Goal: Task Accomplishment & Management: Manage account settings

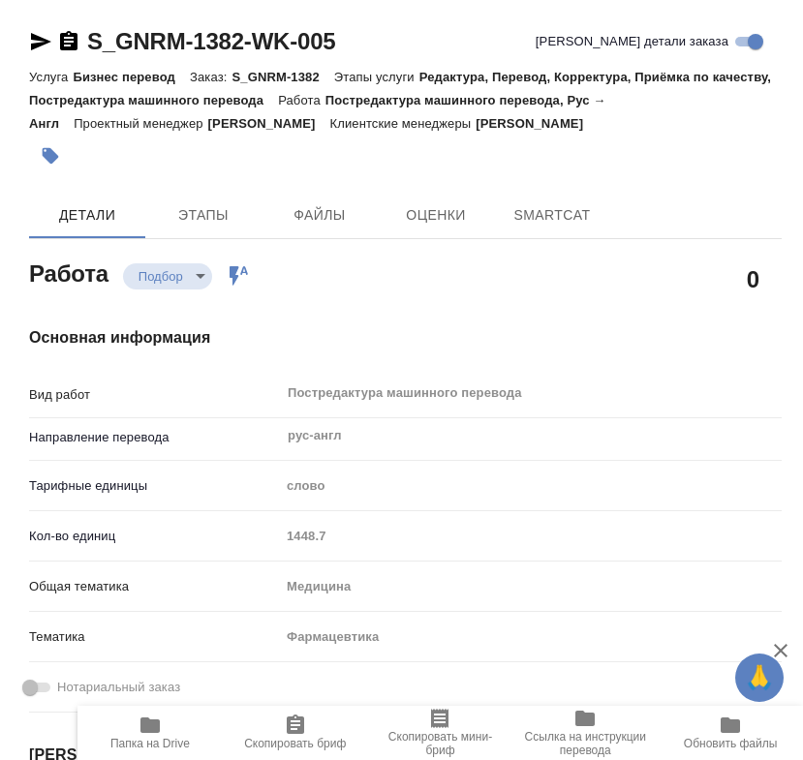
type textarea "x"
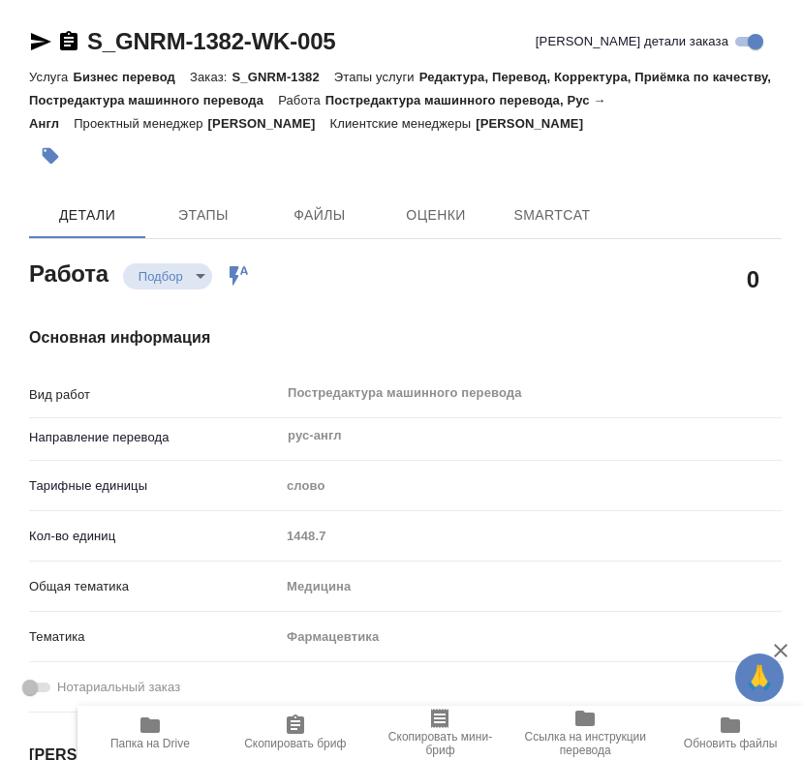
type textarea "x"
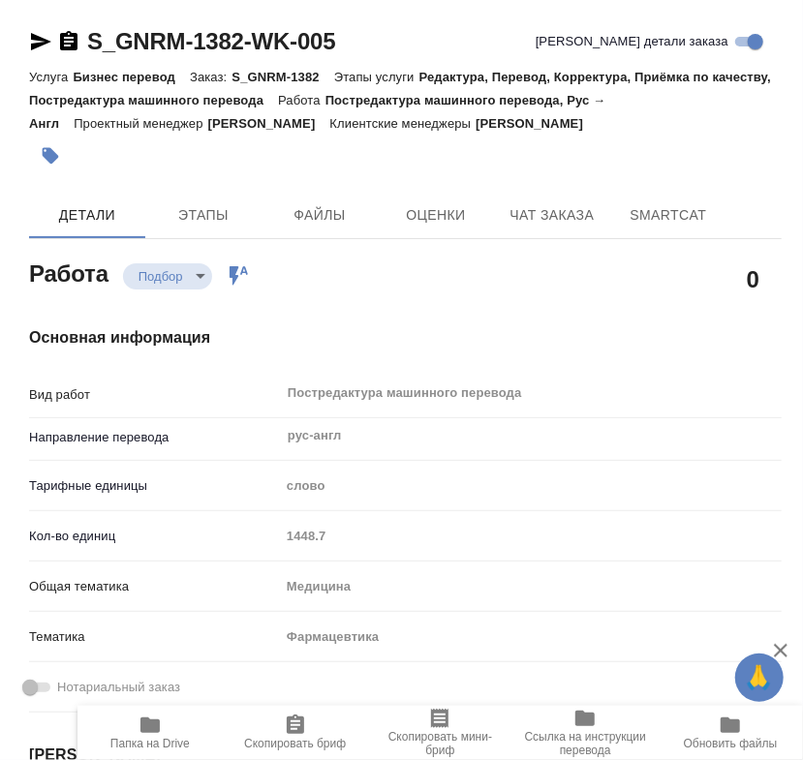
click at [350, 139] on div at bounding box center [280, 156] width 502 height 43
type textarea "x"
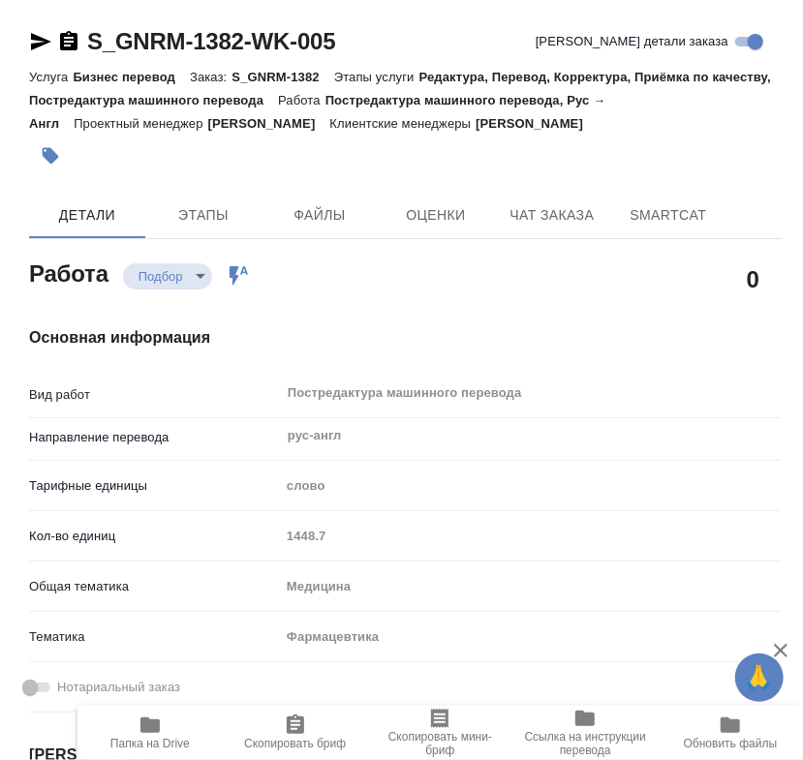
type textarea "x"
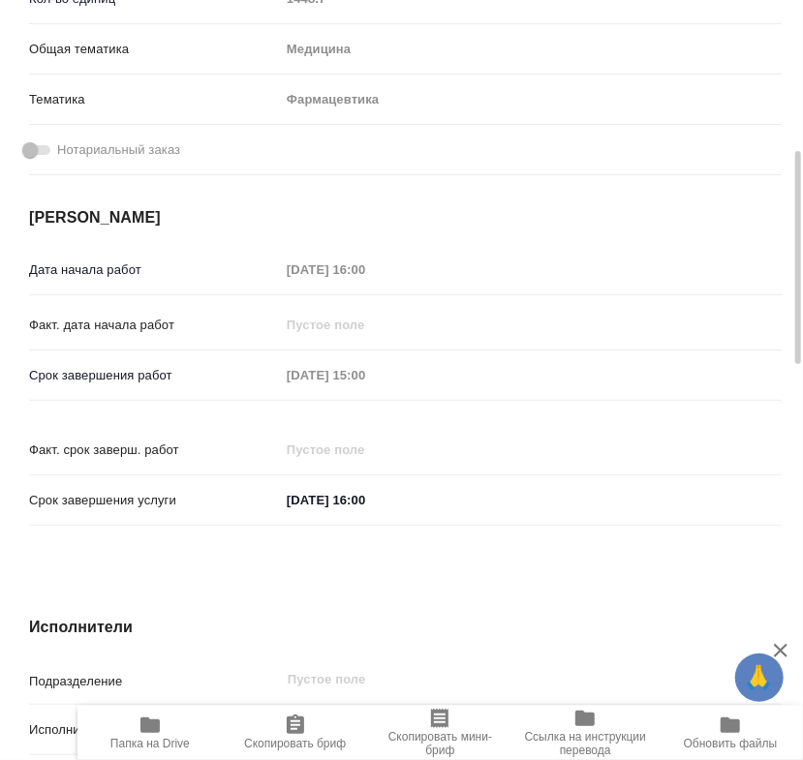
type textarea "x"
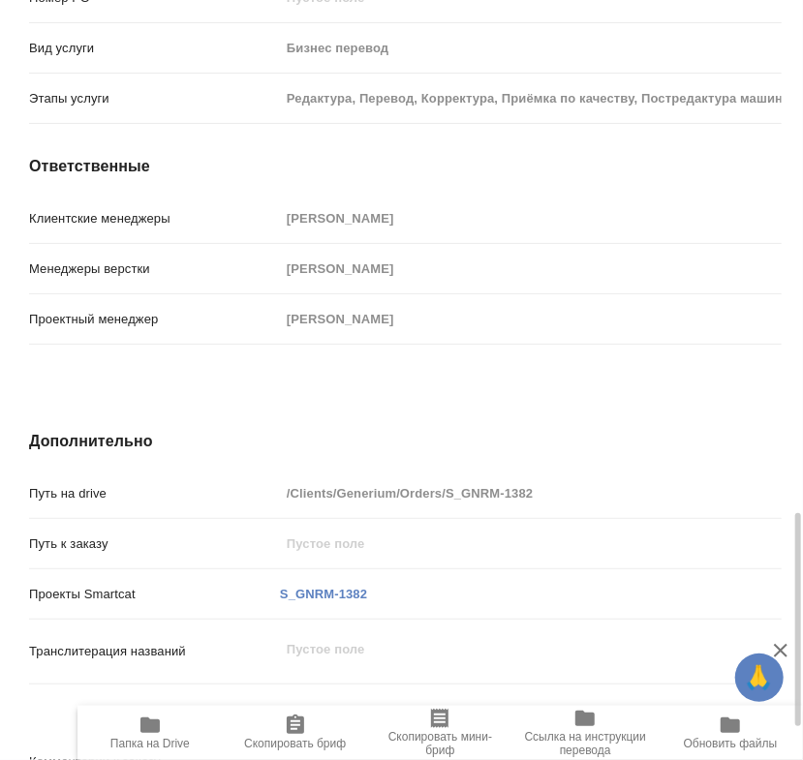
scroll to position [1947, 0]
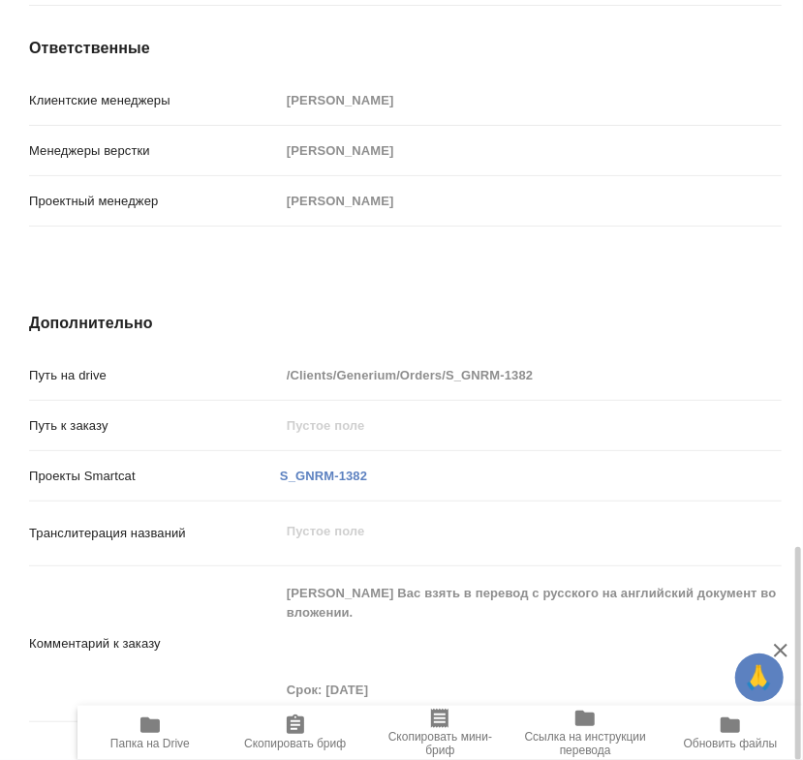
click at [168, 735] on span "Папка на Drive" at bounding box center [150, 732] width 122 height 37
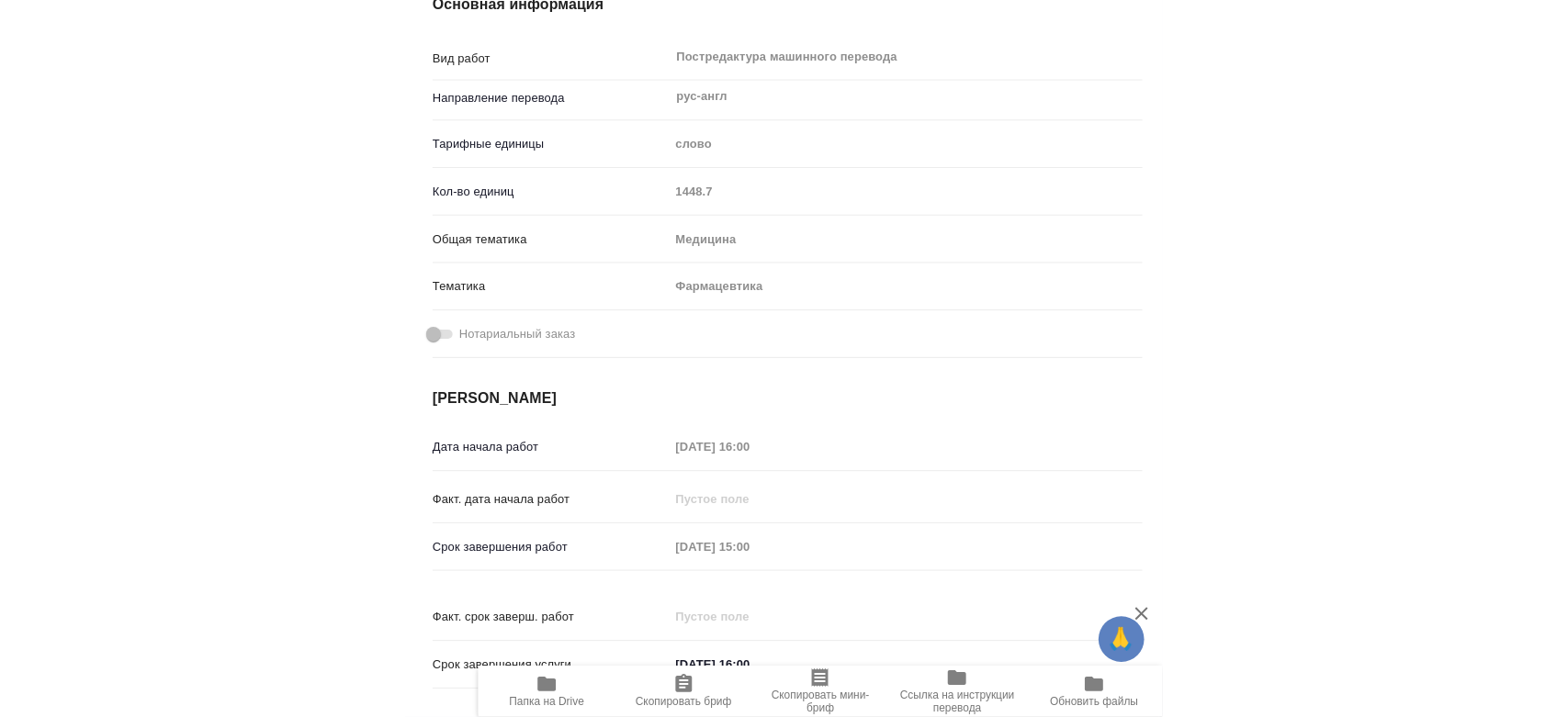
scroll to position [0, 0]
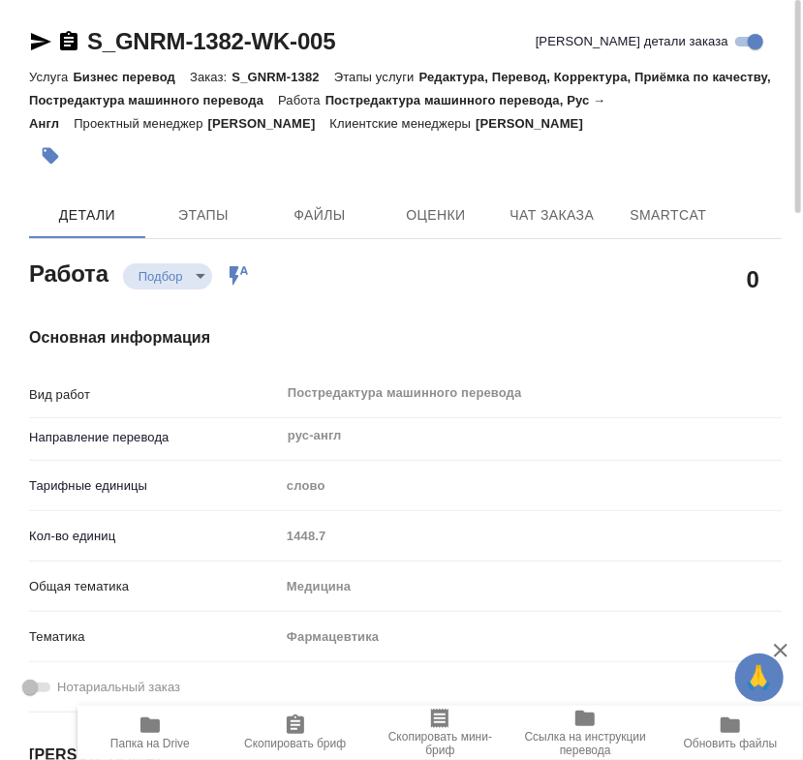
type textarea "x"
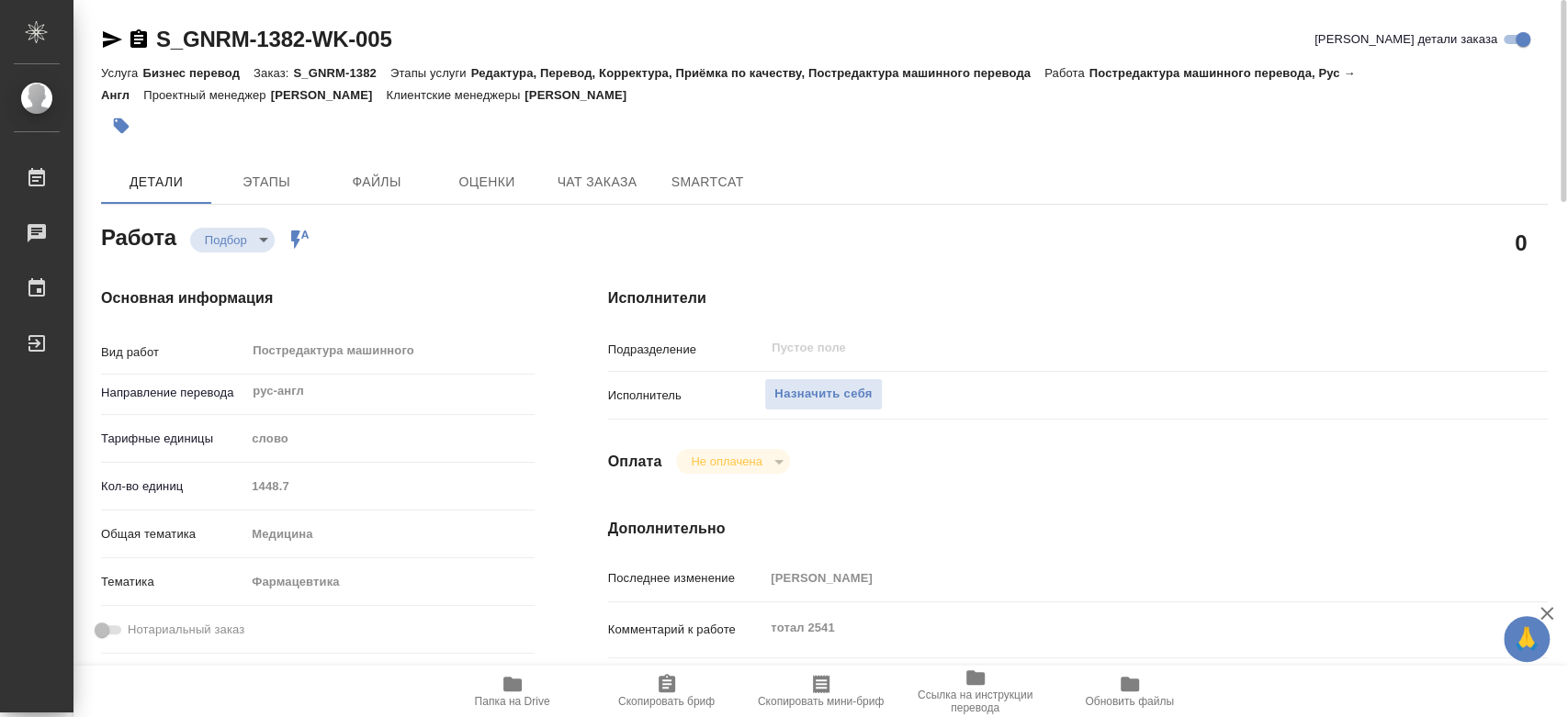
type textarea "x"
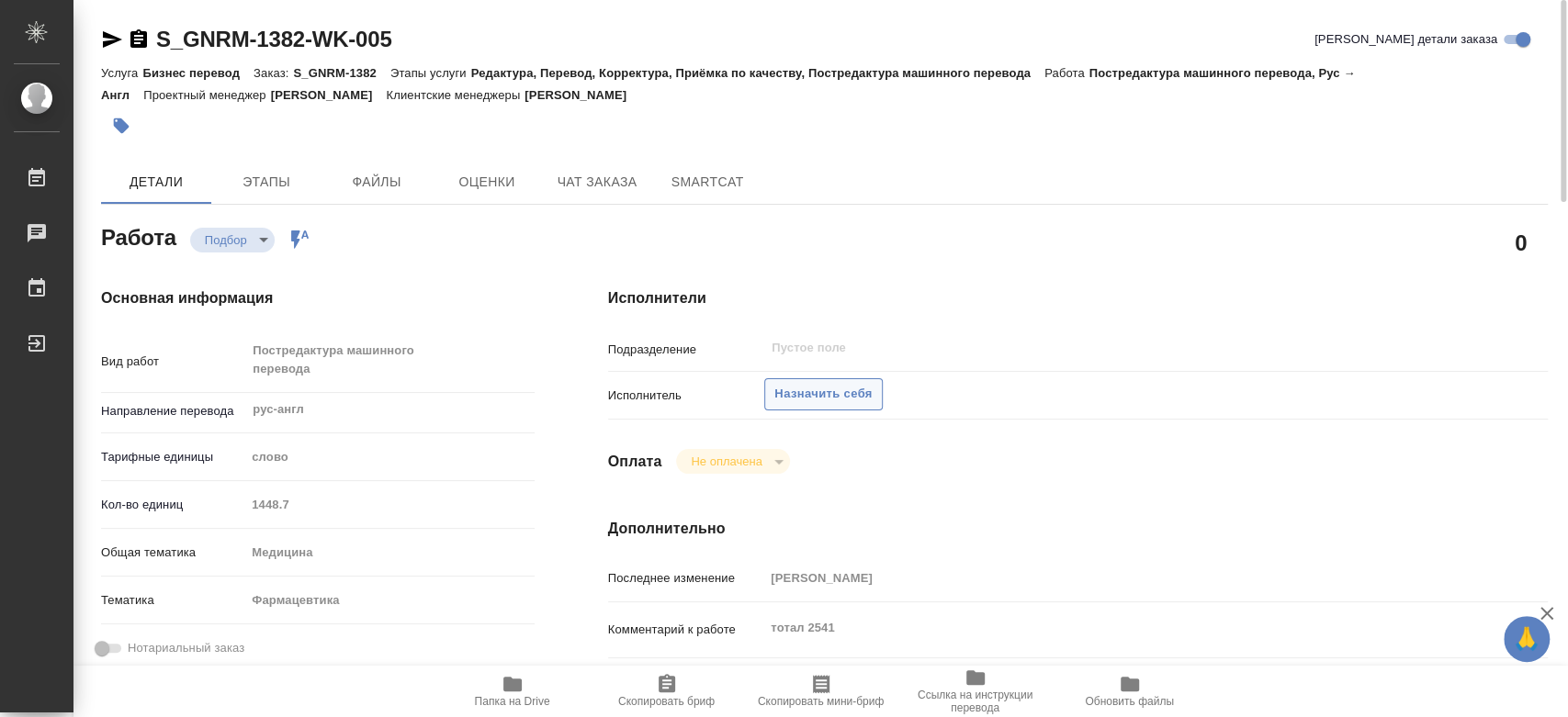
click at [761, 393] on span "Назначить себя" at bounding box center [823, 395] width 98 height 21
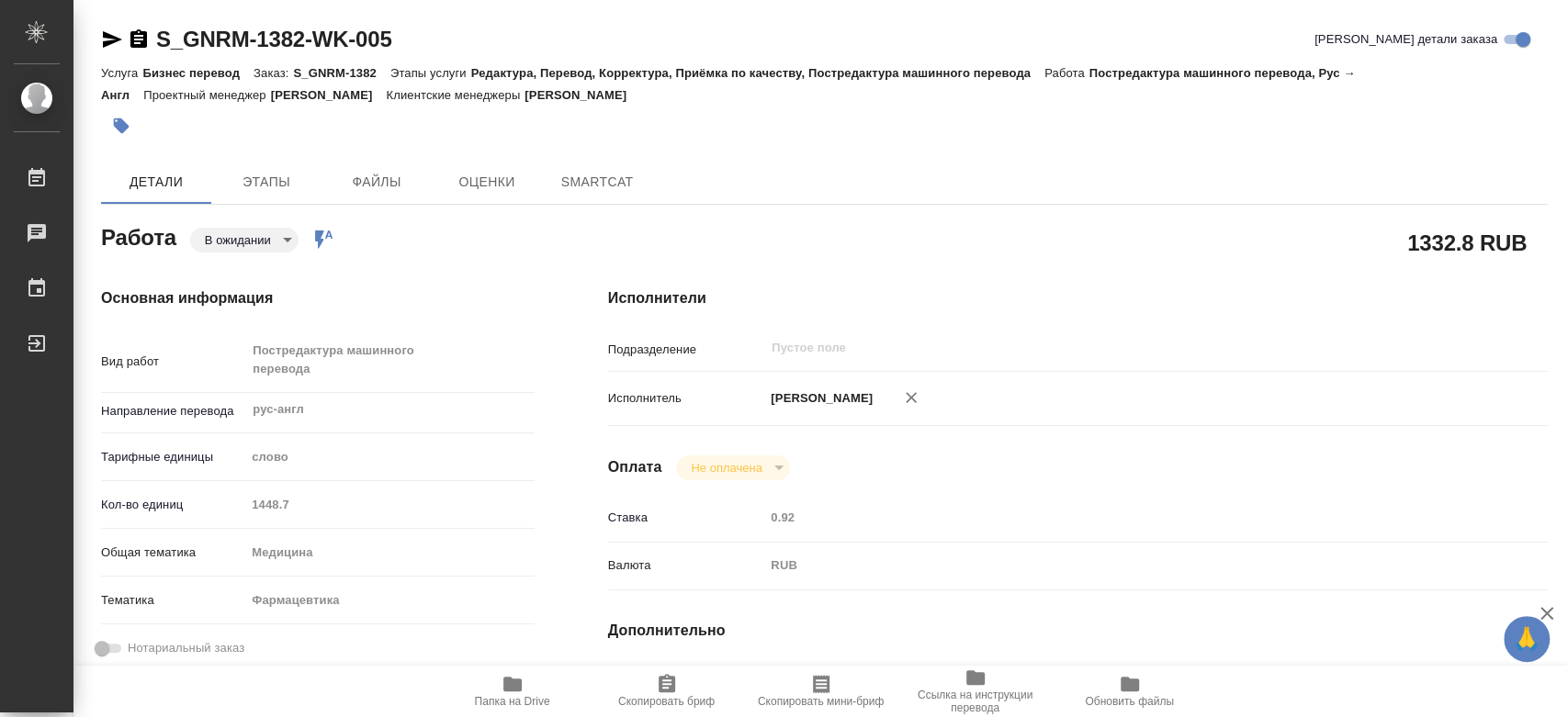
type textarea "x"
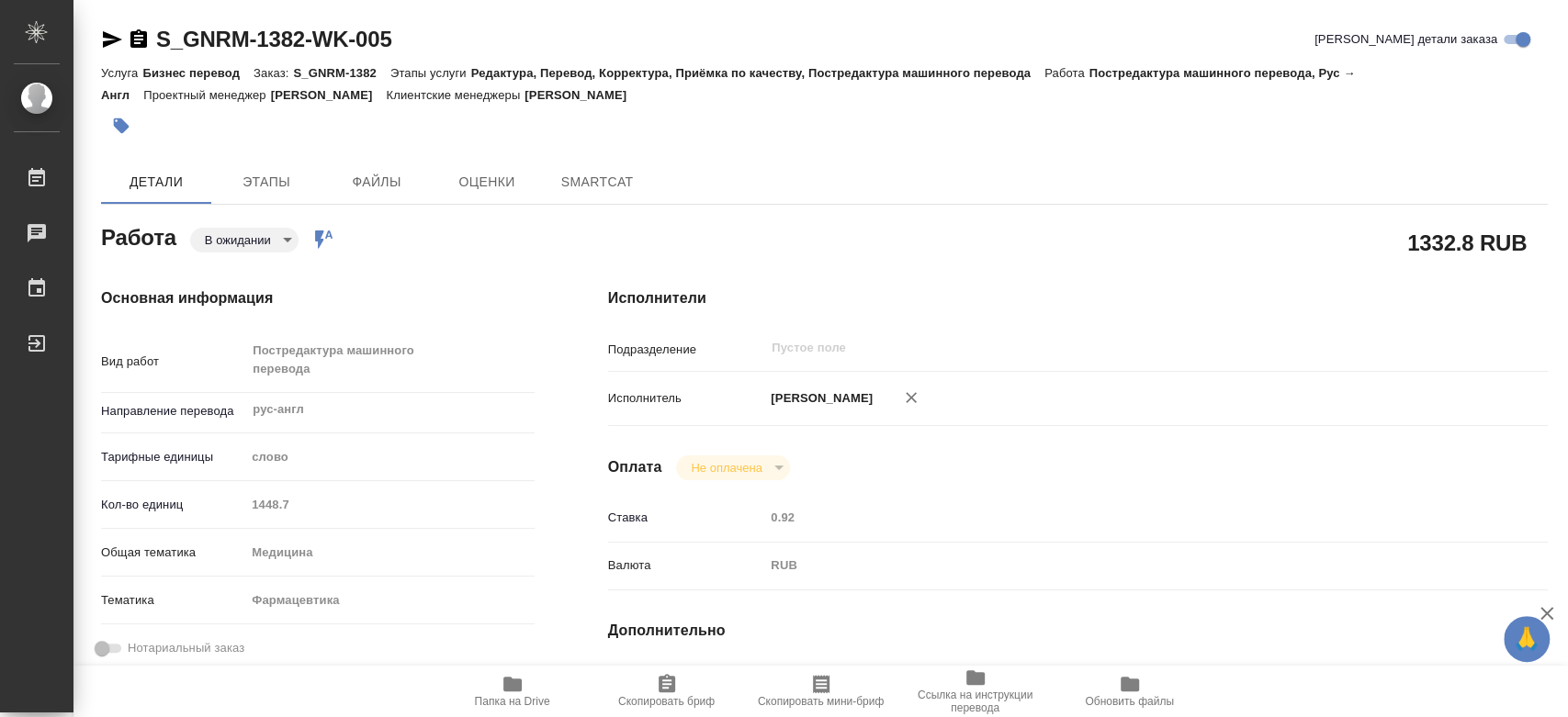
type textarea "x"
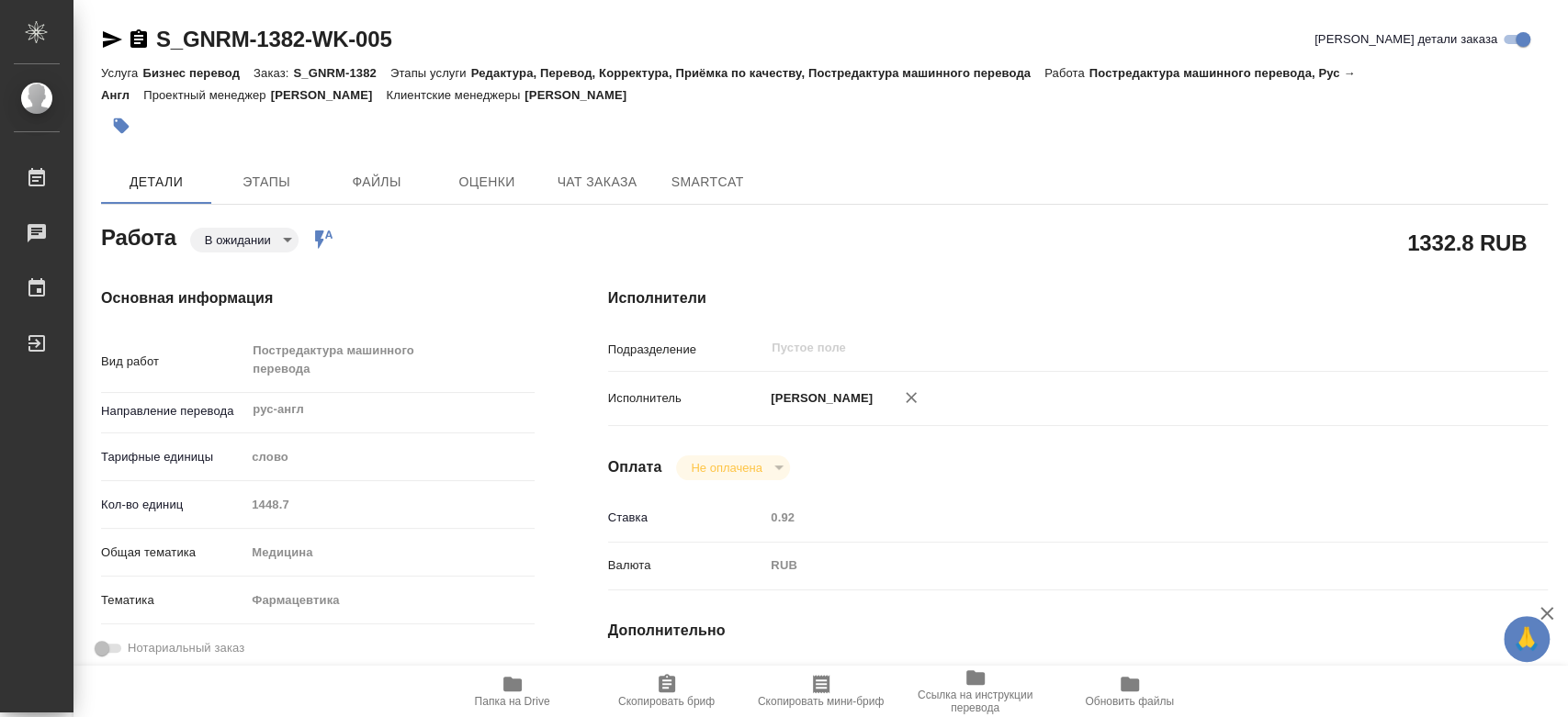
type textarea "x"
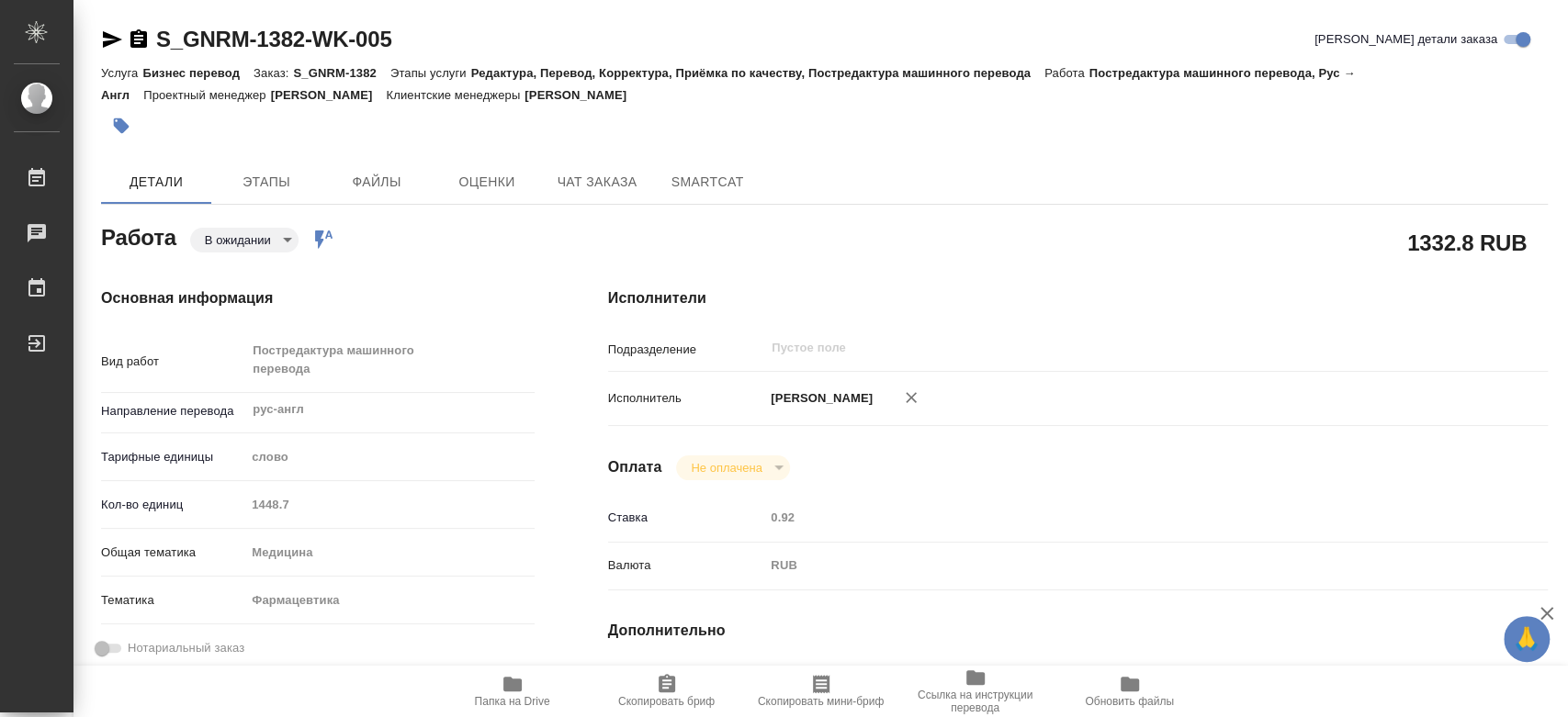
type textarea "x"
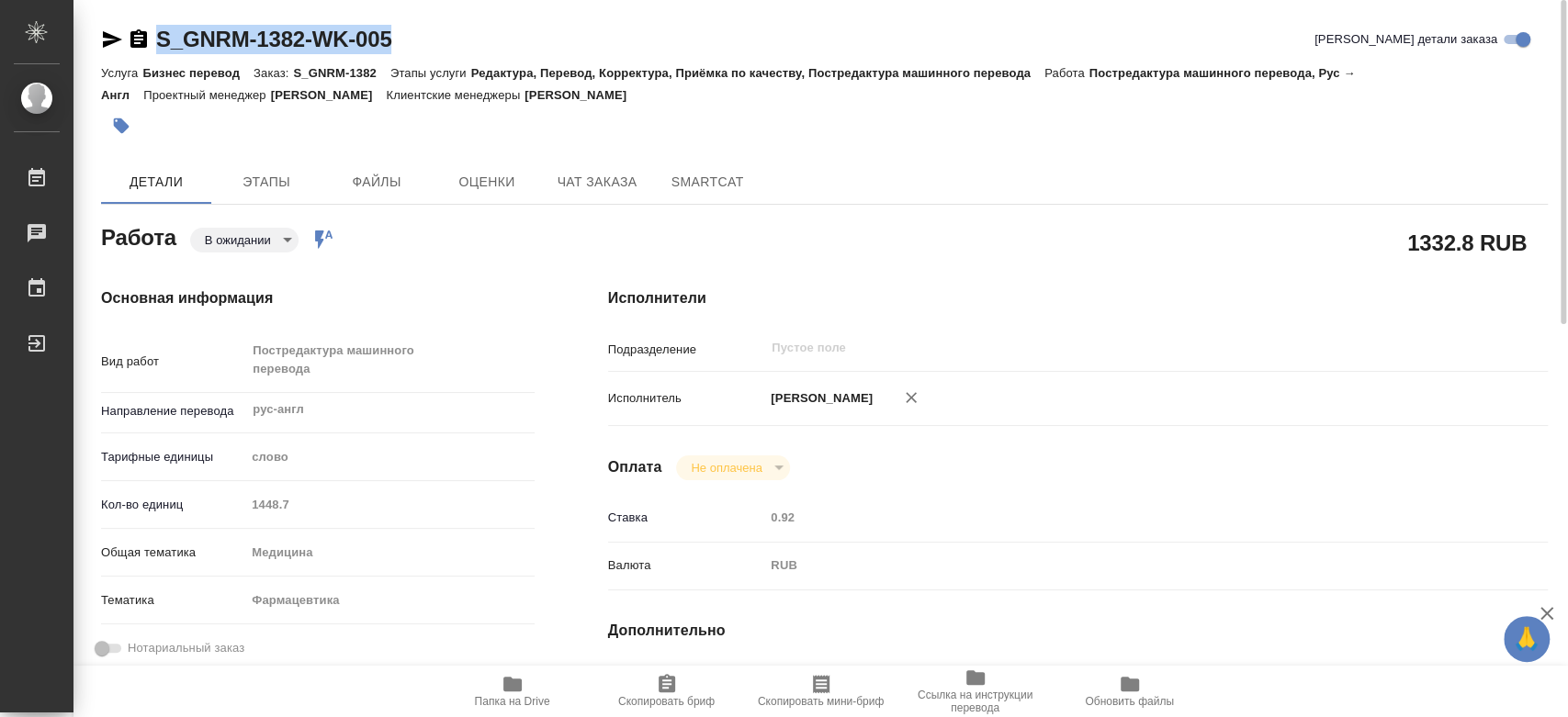
drag, startPoint x: 432, startPoint y: 43, endPoint x: 158, endPoint y: 33, distance: 274.2
click at [158, 33] on div "S_GNRM-1382-WK-005 Кратко детали заказа" at bounding box center [825, 39] width 1448 height 29
copy link "S_GNRM-1382-WK-005"
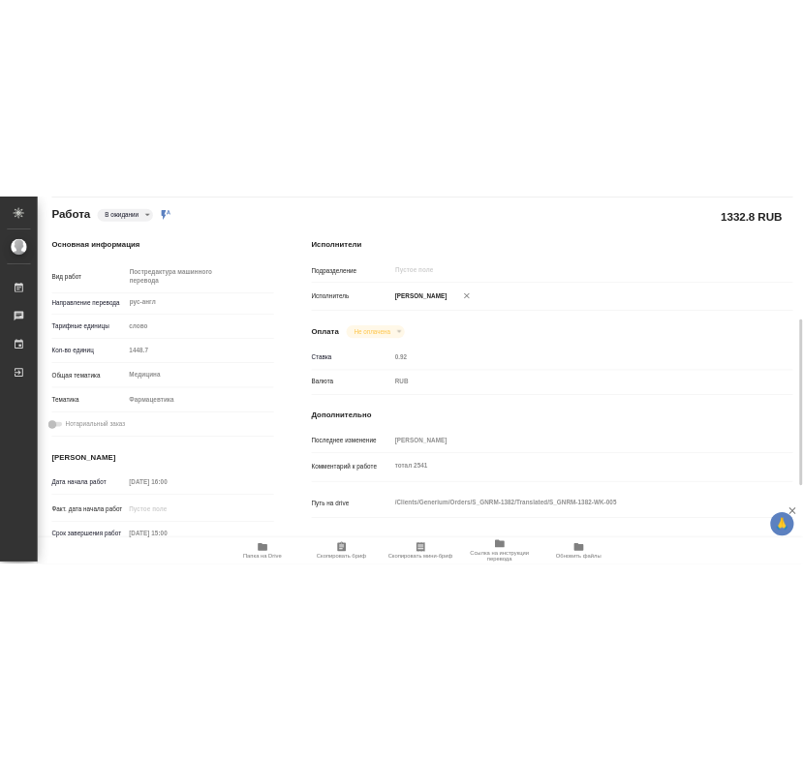
scroll to position [323, 0]
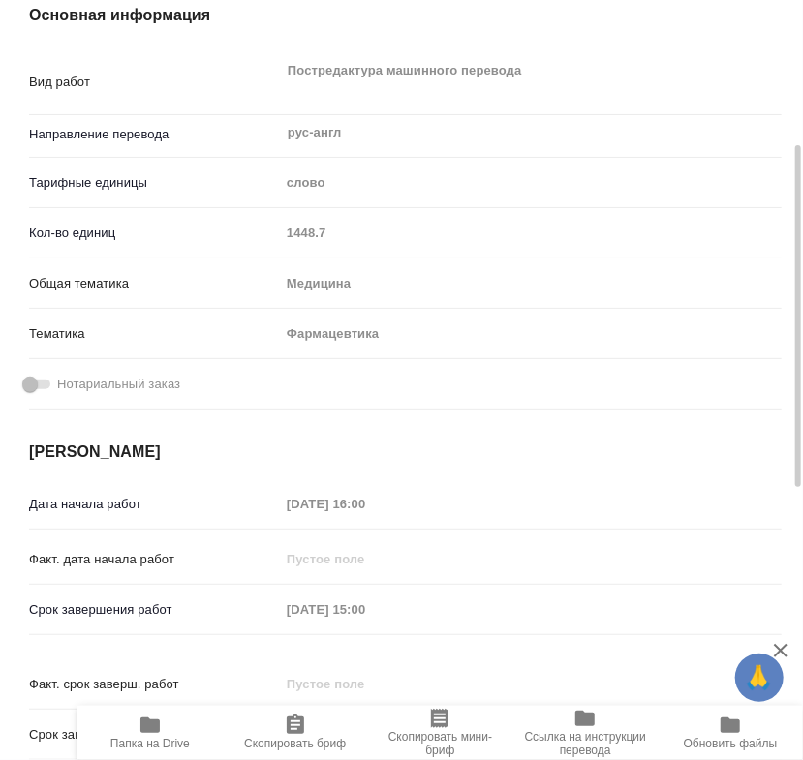
type textarea "x"
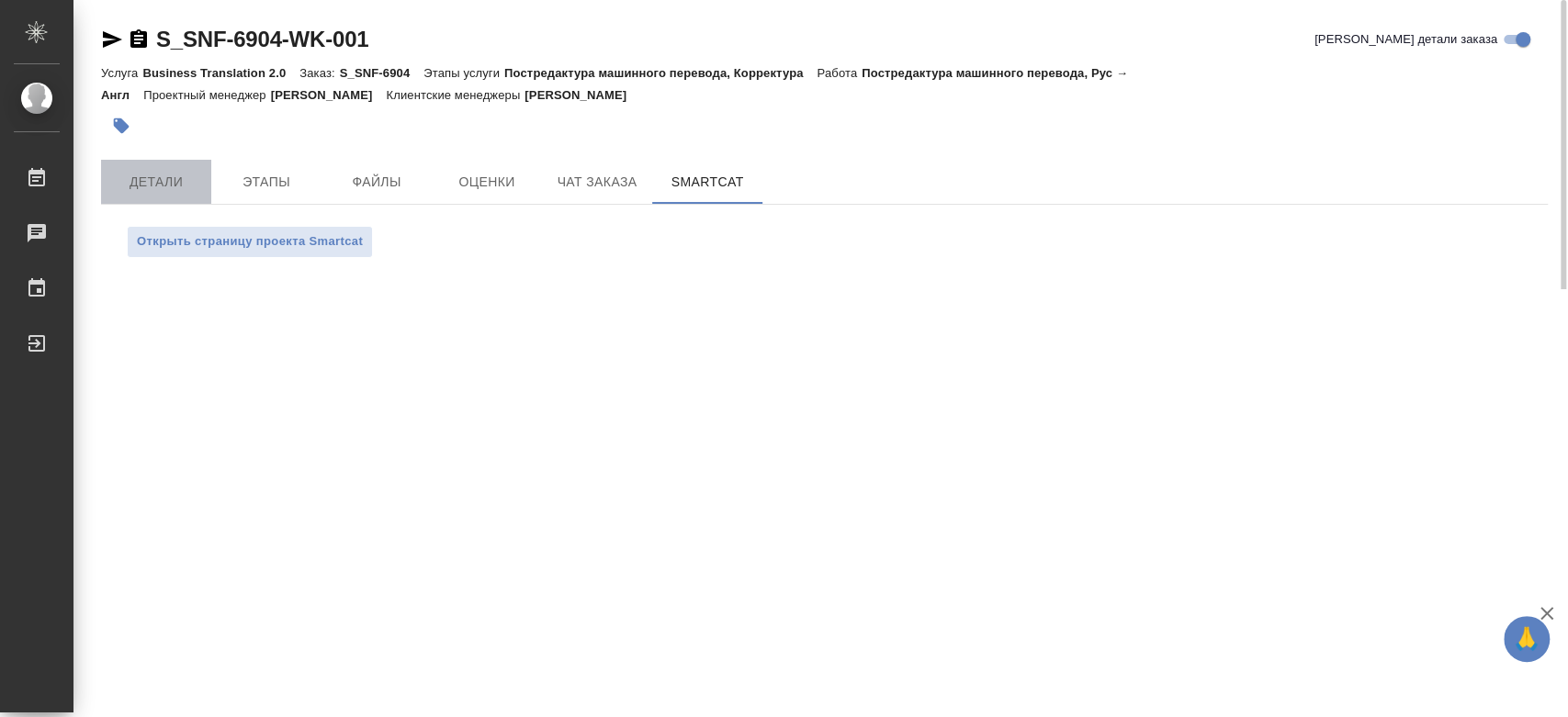
click at [184, 186] on span "Детали" at bounding box center [156, 182] width 88 height 23
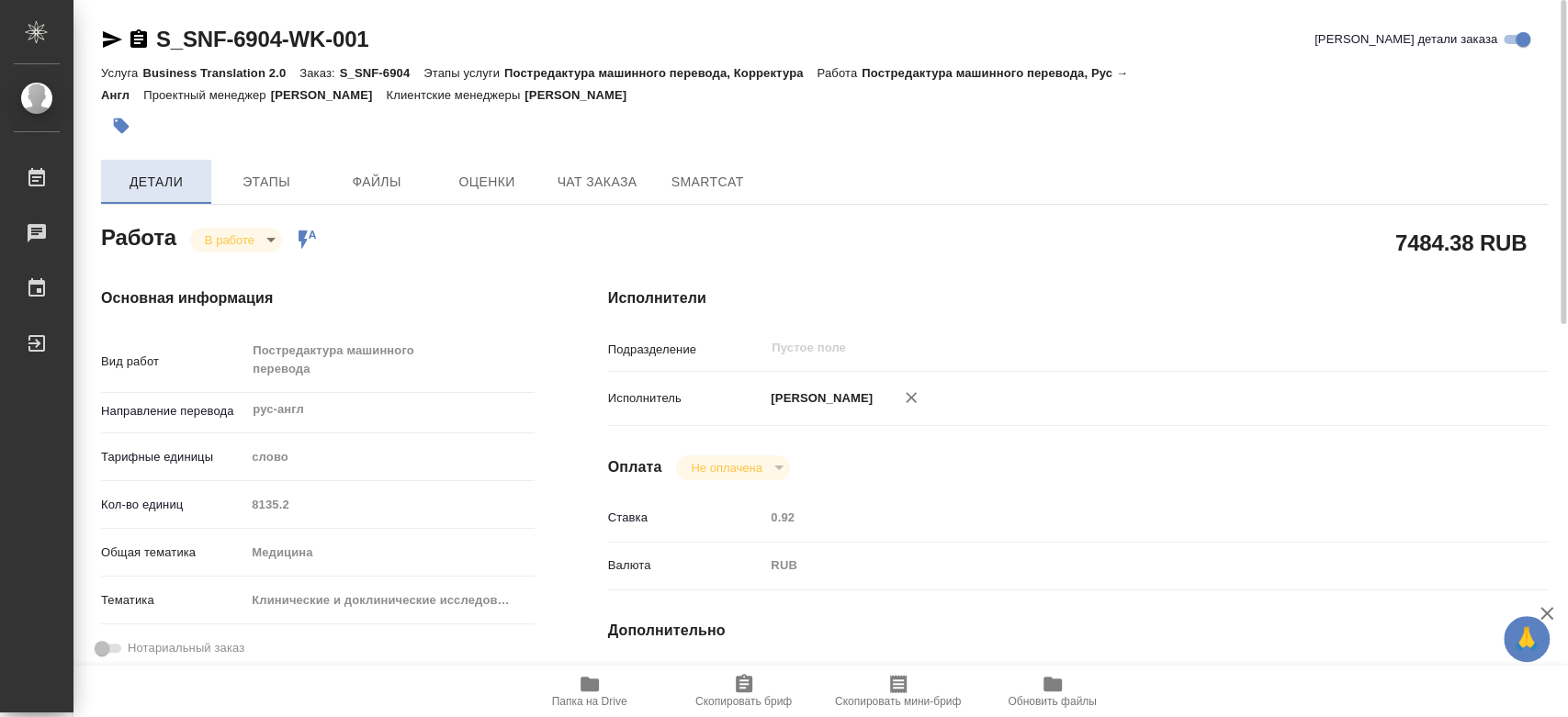
type textarea "x"
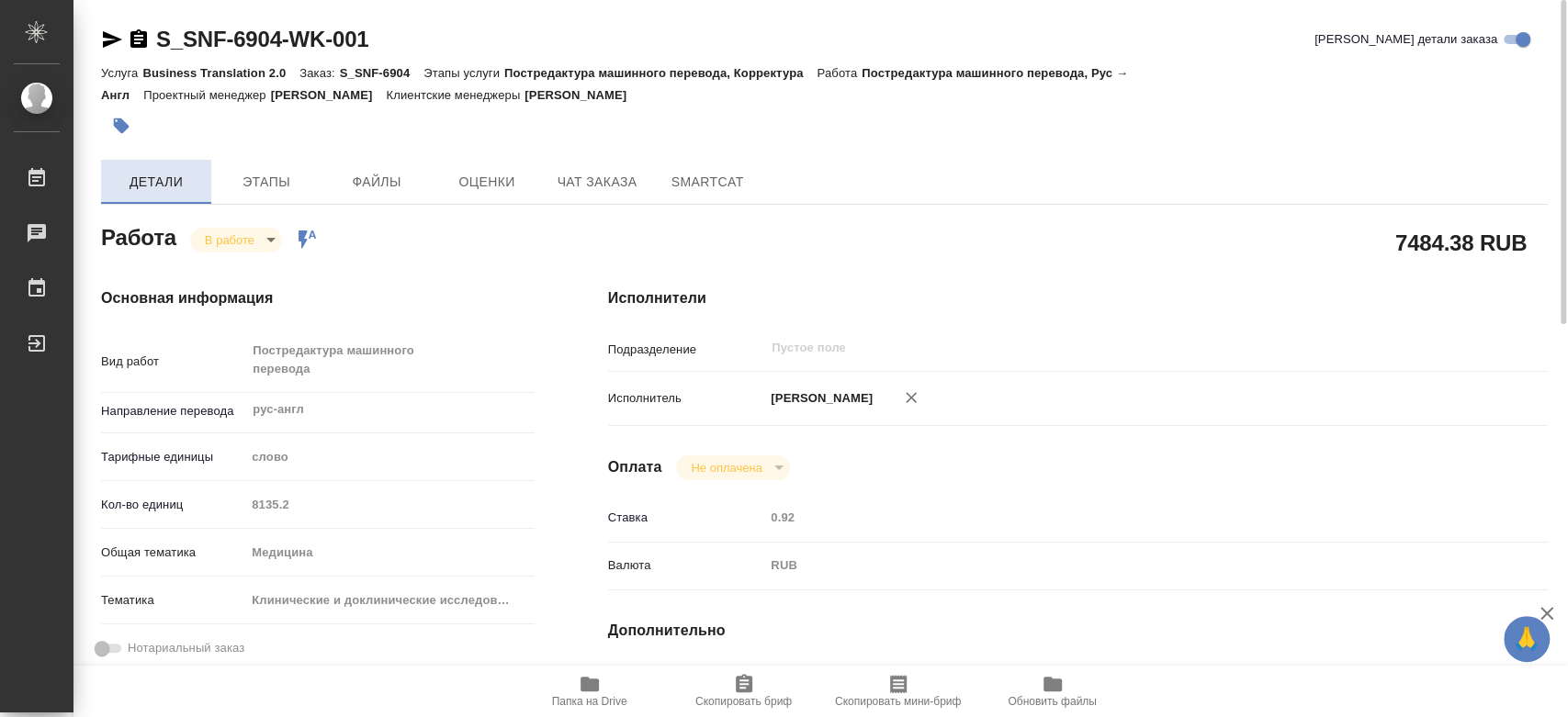
type textarea "x"
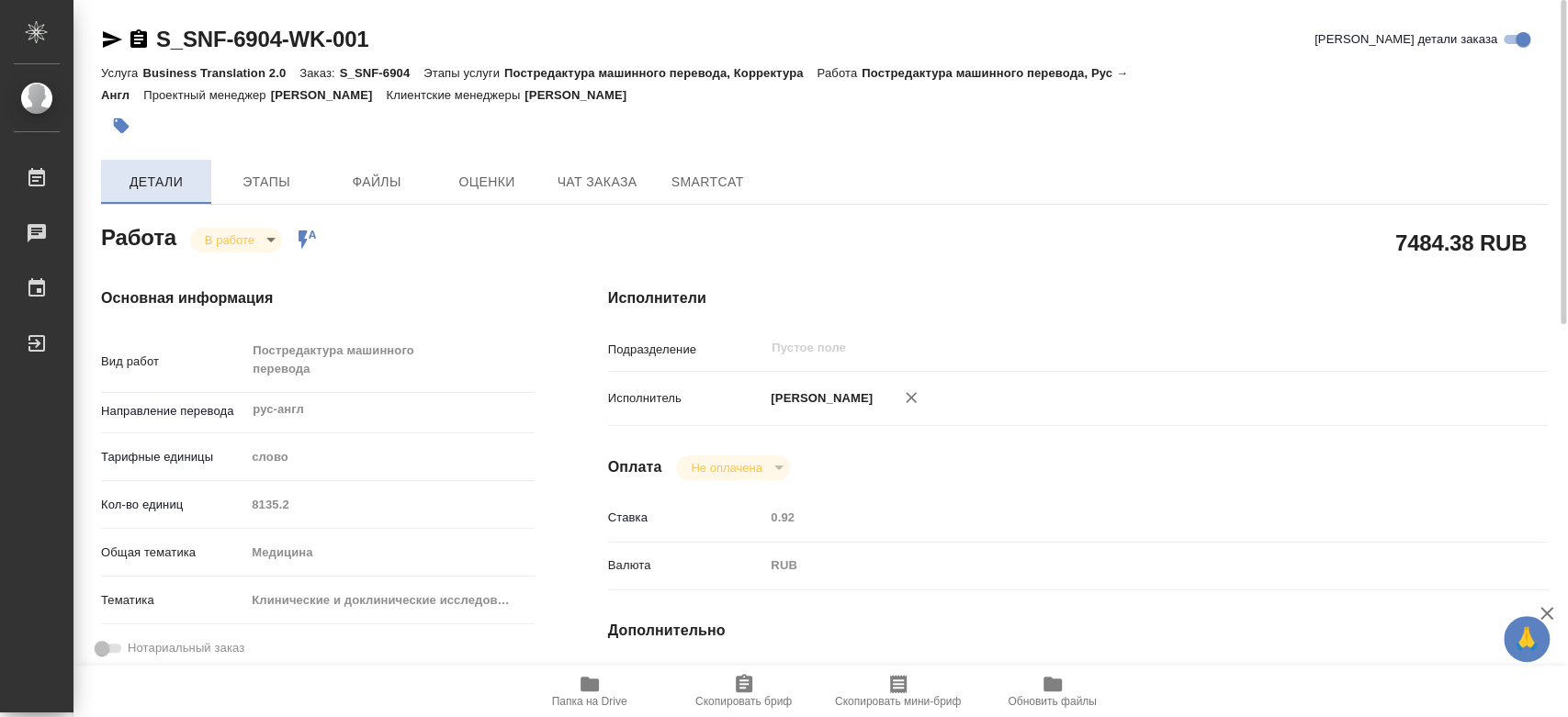
type textarea "x"
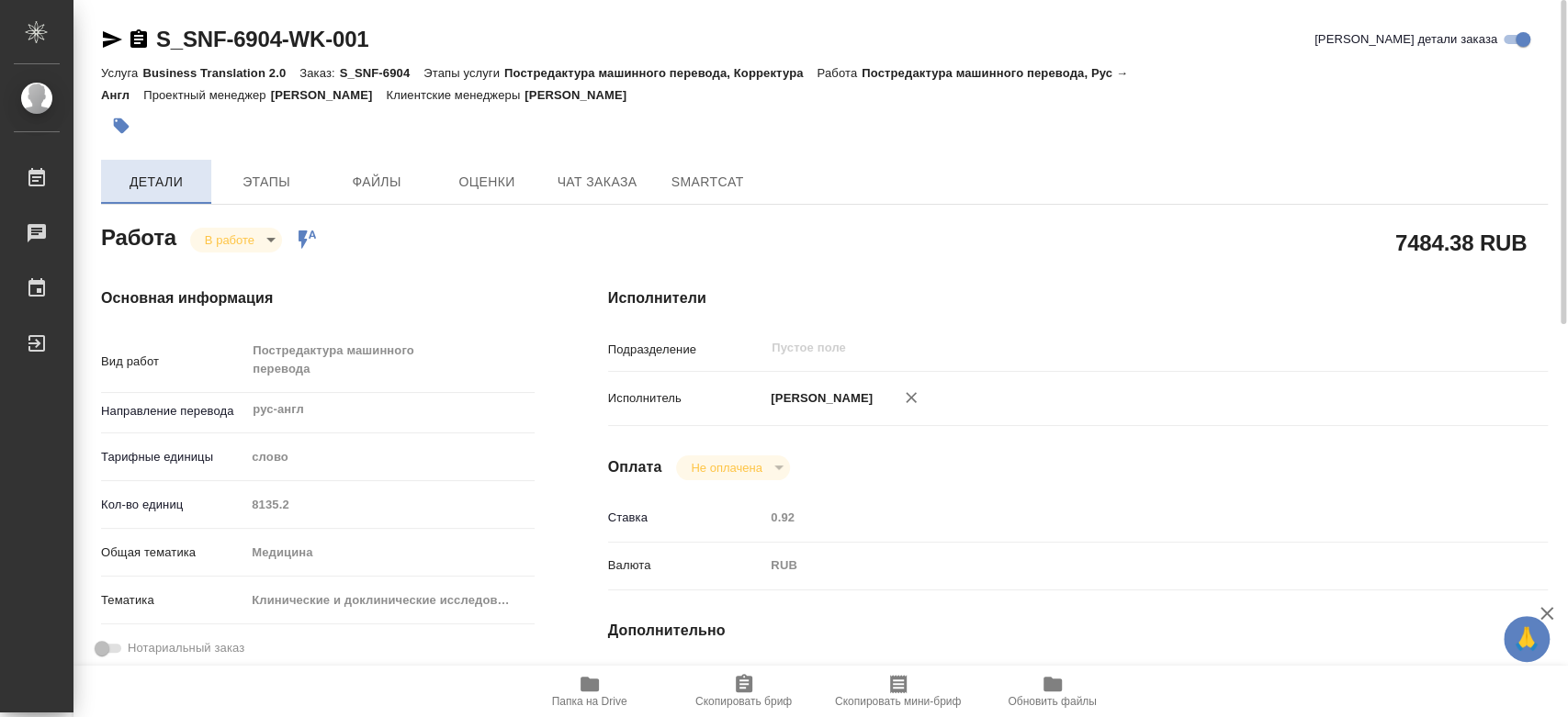
type textarea "x"
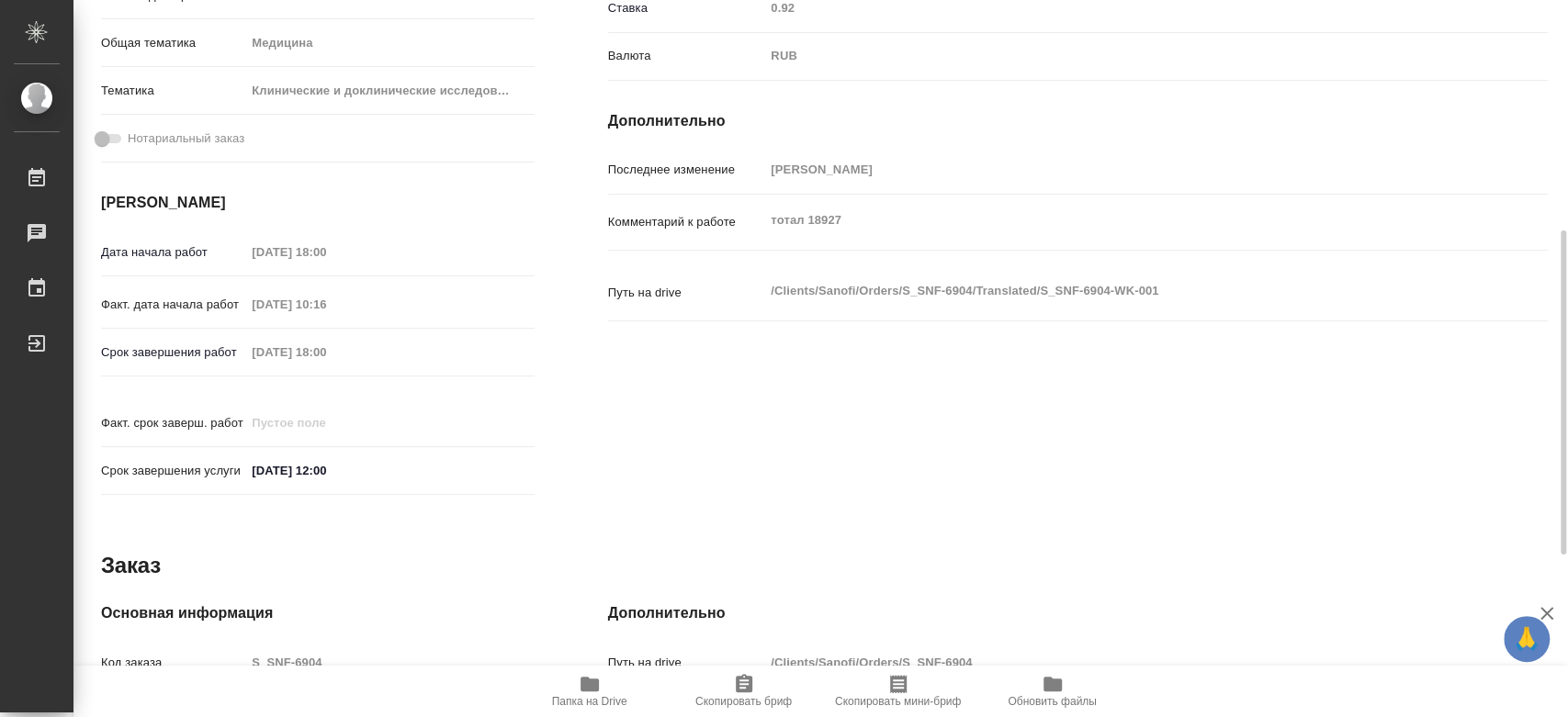
scroll to position [867, 0]
